Goal: Information Seeking & Learning: Learn about a topic

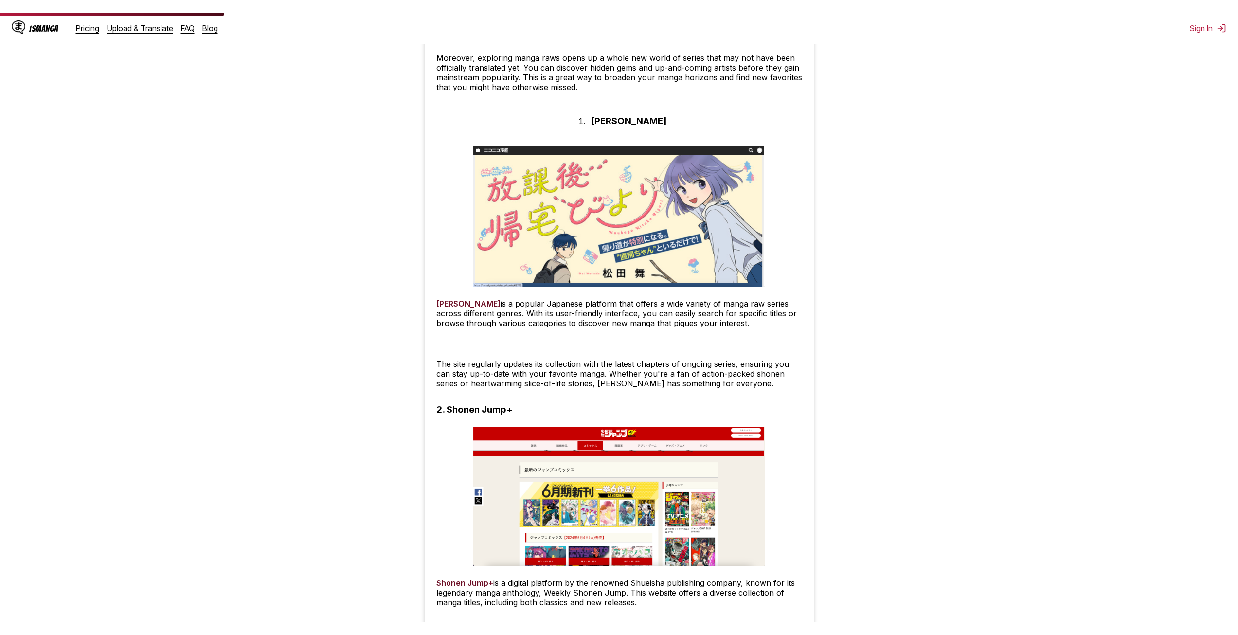
scroll to position [730, 0]
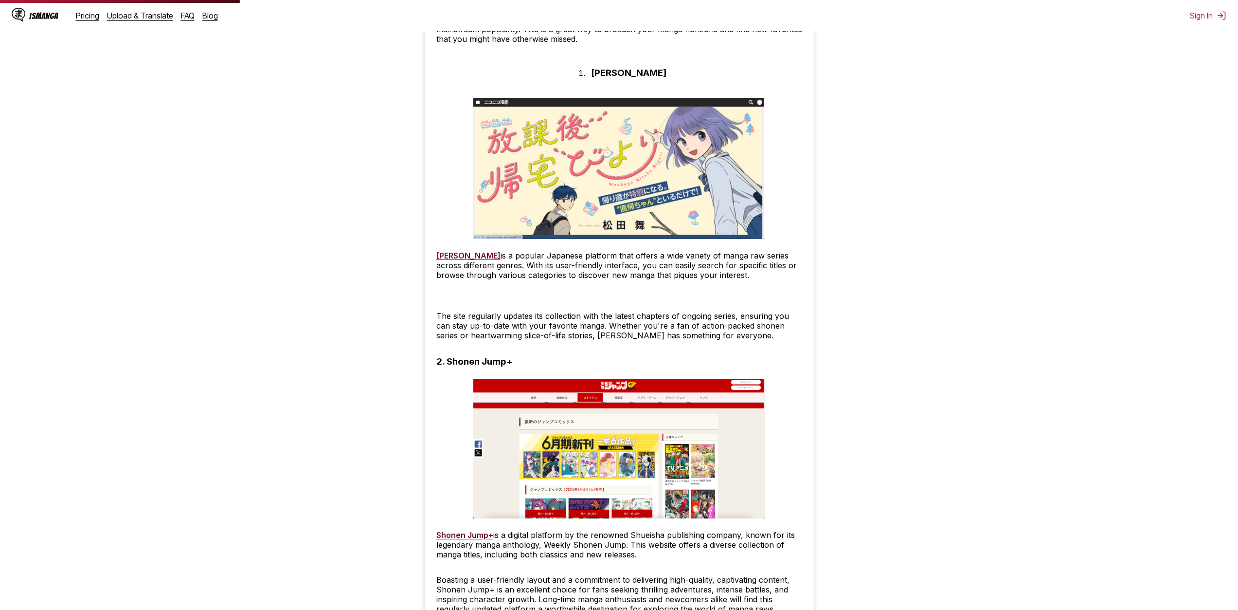
drag, startPoint x: 505, startPoint y: 256, endPoint x: 746, endPoint y: 271, distance: 241.8
click at [746, 271] on p "[PERSON_NAME] is a popular Japanese platform that offers a wide variety of mang…" at bounding box center [619, 265] width 366 height 29
drag, startPoint x: 763, startPoint y: 274, endPoint x: 519, endPoint y: 256, distance: 244.5
click at [519, 256] on p "[PERSON_NAME] is a popular Japanese platform that offers a wide variety of mang…" at bounding box center [619, 265] width 366 height 29
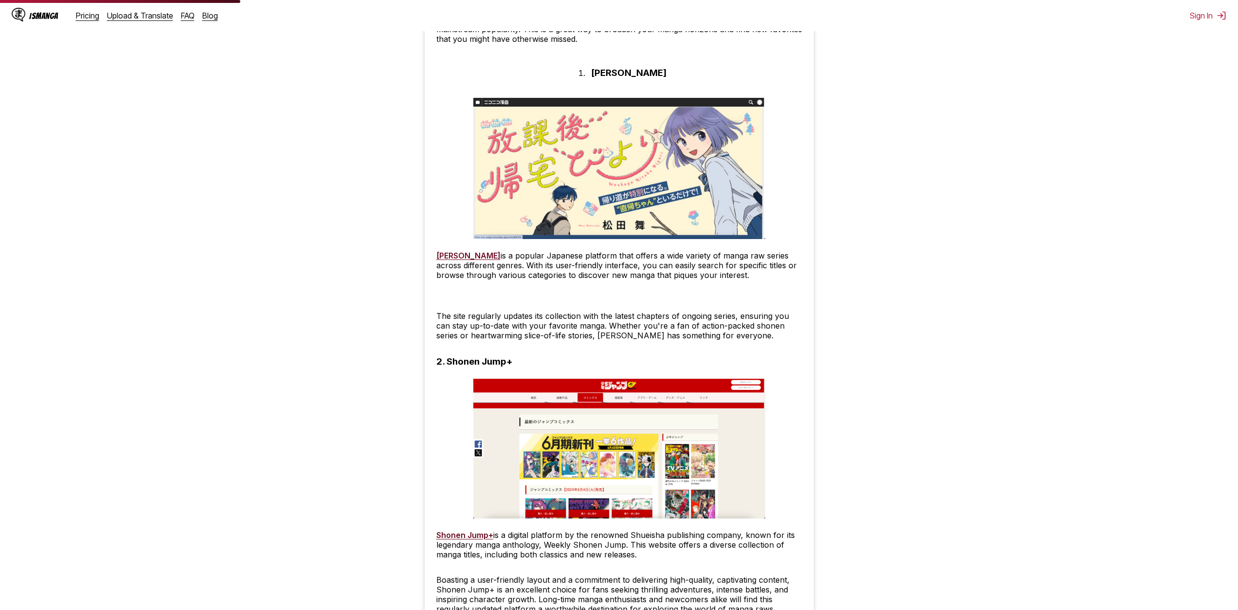
click at [522, 256] on p "[PERSON_NAME] is a popular Japanese platform that offers a wide variety of mang…" at bounding box center [619, 265] width 366 height 29
drag, startPoint x: 791, startPoint y: 335, endPoint x: 634, endPoint y: 308, distance: 159.6
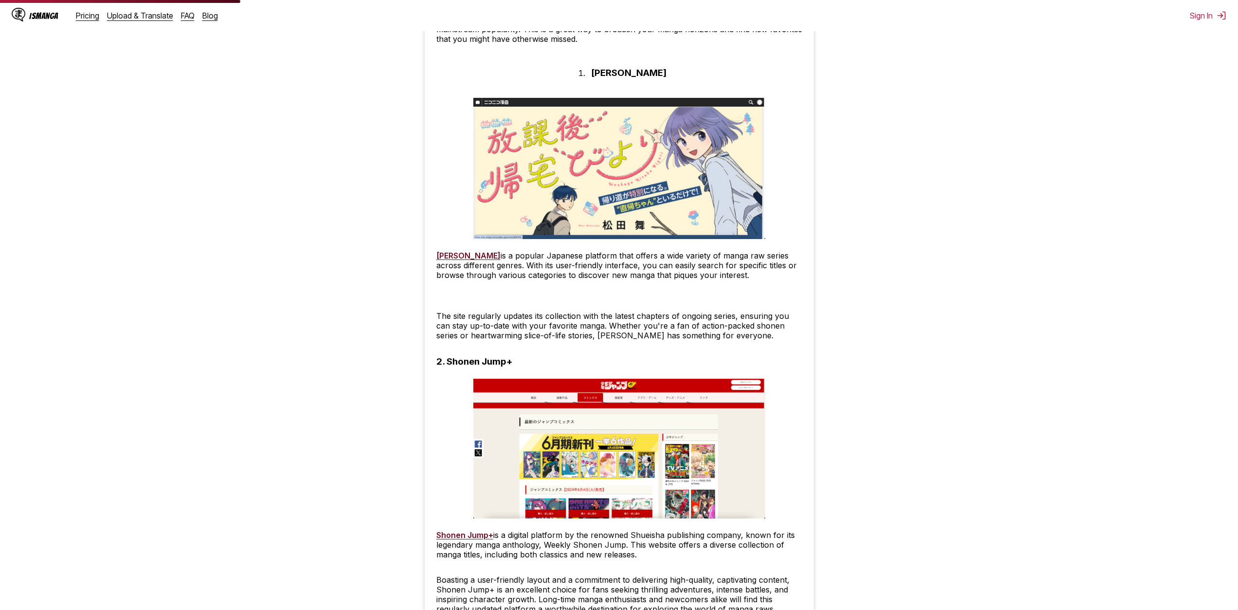
drag, startPoint x: 675, startPoint y: 331, endPoint x: 432, endPoint y: 319, distance: 243.6
click at [474, 324] on p "The site regularly updates its collection with the latest chapters of ongoing s…" at bounding box center [619, 325] width 366 height 29
click at [462, 260] on p "[PERSON_NAME] is a popular Japanese platform that offers a wide variety of mang…" at bounding box center [619, 265] width 366 height 29
click at [467, 254] on link "[PERSON_NAME]" at bounding box center [468, 256] width 64 height 10
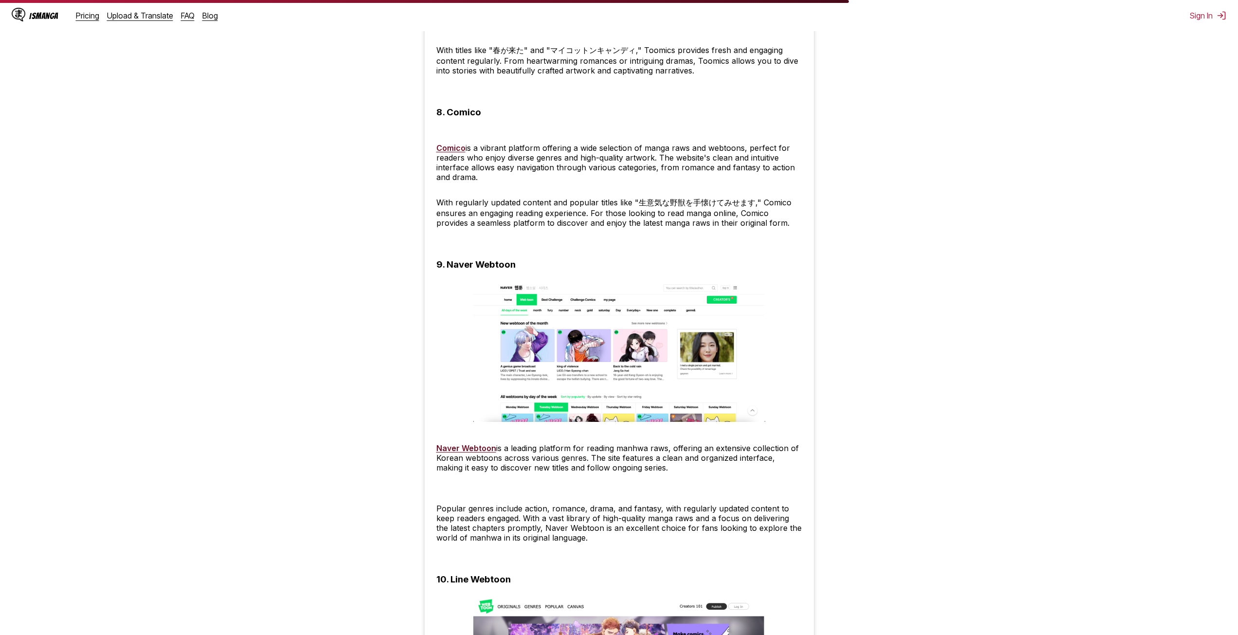
scroll to position [2725, 0]
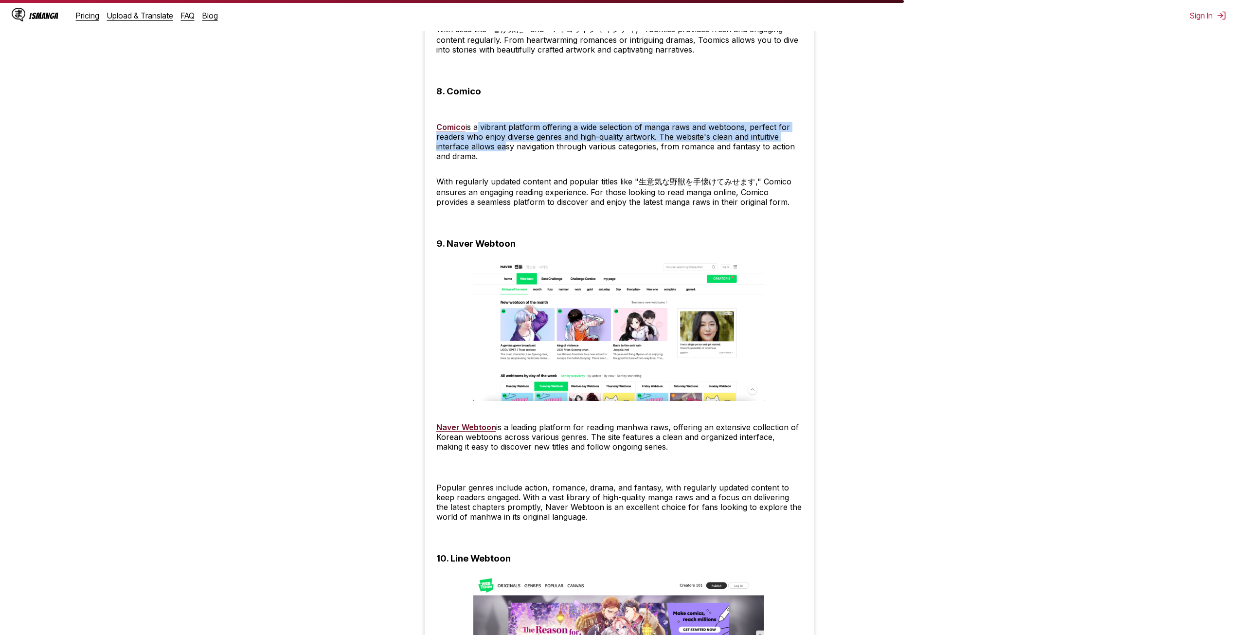
drag, startPoint x: 498, startPoint y: 151, endPoint x: 476, endPoint y: 132, distance: 29.0
click at [476, 132] on p "Comico is a vibrant platform offering a wide selection of manga raws and webtoo…" at bounding box center [619, 136] width 366 height 49
drag, startPoint x: 497, startPoint y: 159, endPoint x: 471, endPoint y: 131, distance: 37.5
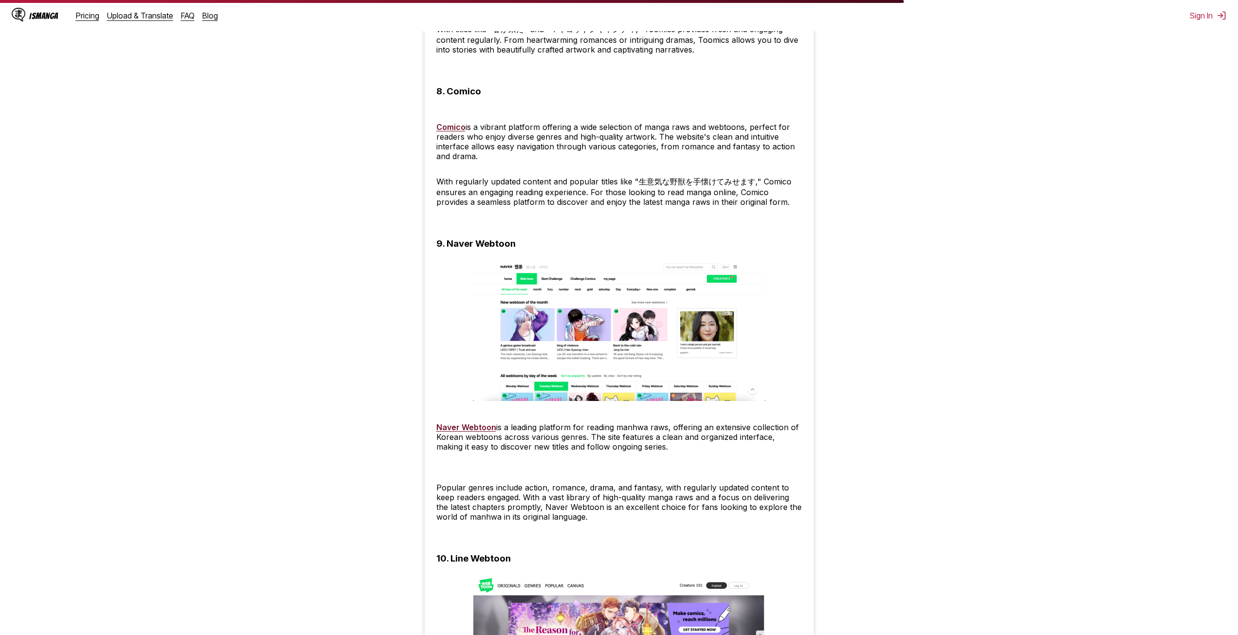
click at [508, 155] on p "Comico is a vibrant platform offering a wide selection of manga raws and webtoo…" at bounding box center [619, 136] width 366 height 49
click at [448, 131] on link "Comico" at bounding box center [450, 127] width 29 height 10
